Goal: Task Accomplishment & Management: Manage account settings

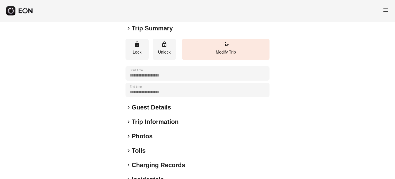
scroll to position [77, 0]
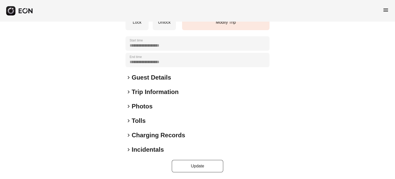
click at [136, 109] on h2 "Photos" at bounding box center [142, 106] width 21 height 8
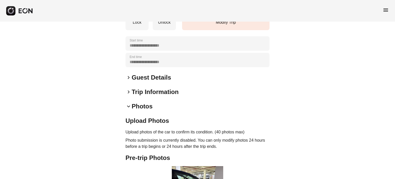
click at [144, 104] on h2 "Photos" at bounding box center [142, 106] width 21 height 8
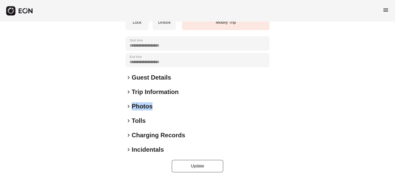
click at [144, 104] on h2 "Photos" at bounding box center [142, 106] width 21 height 8
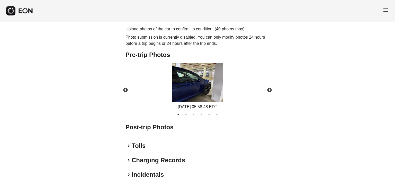
scroll to position [103, 0]
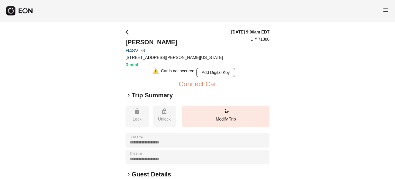
scroll to position [97, 0]
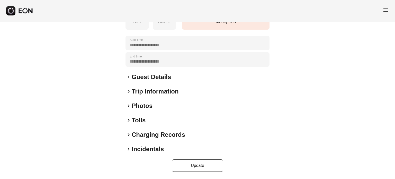
click at [148, 101] on div "**********" at bounding box center [198, 52] width 144 height 240
click at [148, 106] on h2 "Photos" at bounding box center [142, 106] width 21 height 8
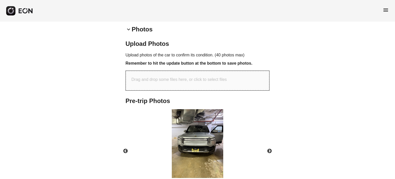
scroll to position [206, 0]
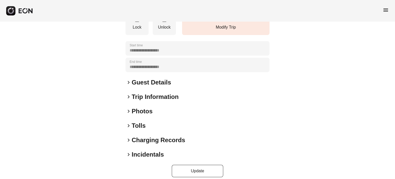
scroll to position [77, 0]
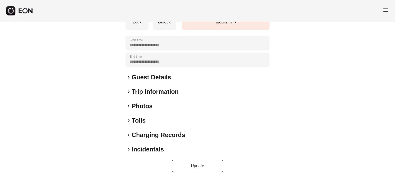
click at [145, 104] on h2 "Photos" at bounding box center [142, 106] width 21 height 8
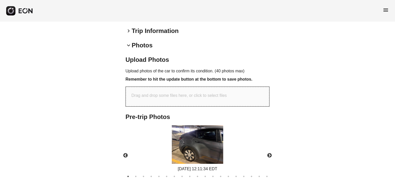
scroll to position [155, 0]
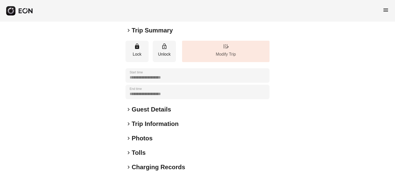
scroll to position [98, 0]
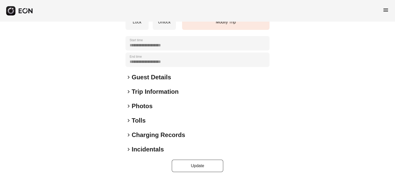
click at [145, 111] on div "**********" at bounding box center [198, 51] width 144 height 241
drag, startPoint x: 145, startPoint y: 108, endPoint x: 145, endPoint y: 105, distance: 3.3
click at [145, 109] on h2 "Photos" at bounding box center [142, 106] width 21 height 8
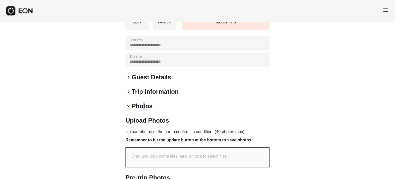
scroll to position [201, 0]
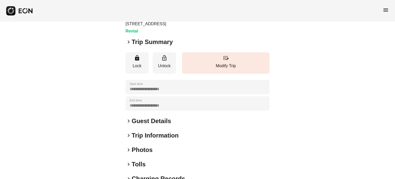
scroll to position [77, 0]
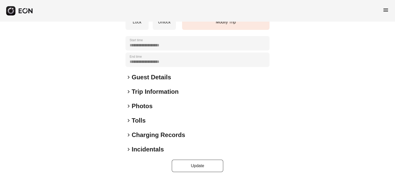
click at [144, 106] on h2 "Photos" at bounding box center [142, 106] width 21 height 8
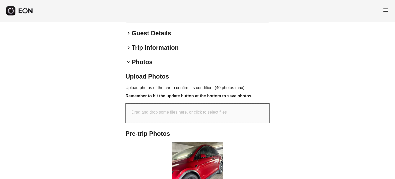
scroll to position [194, 0]
